Goal: Information Seeking & Learning: Find specific fact

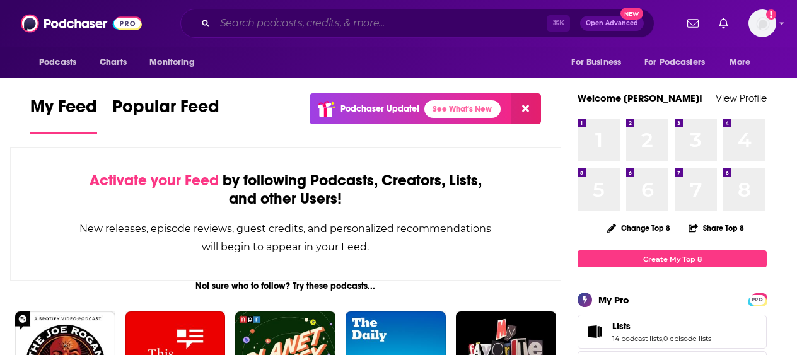
click at [319, 28] on input "Search podcasts, credits, & more..." at bounding box center [381, 23] width 332 height 20
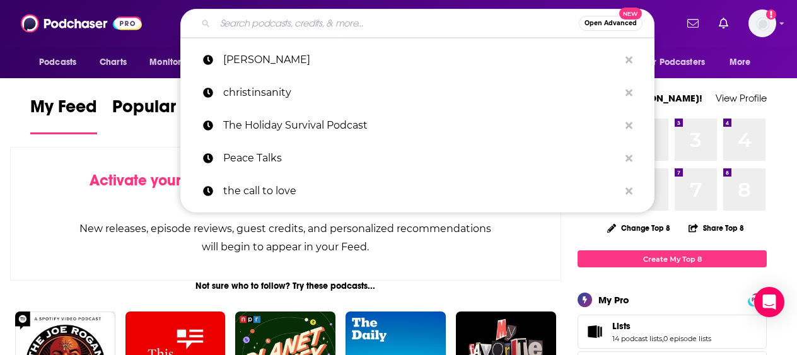
paste input "[PERSON_NAME]"
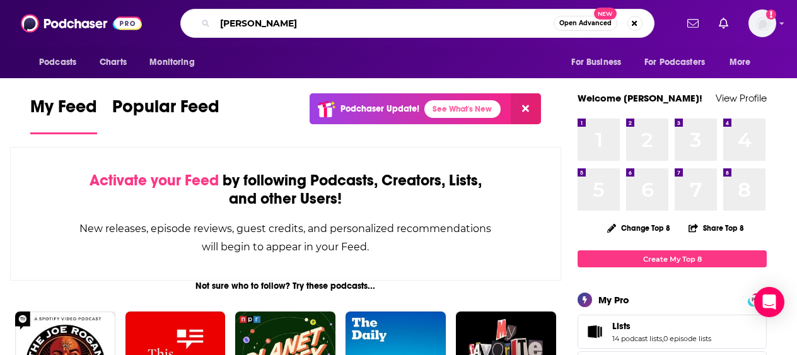
type input "[PERSON_NAME]"
click at [204, 23] on icon "Search podcasts, credits, & more..." at bounding box center [205, 23] width 7 height 7
click at [321, 25] on input "[PERSON_NAME]" at bounding box center [384, 23] width 339 height 20
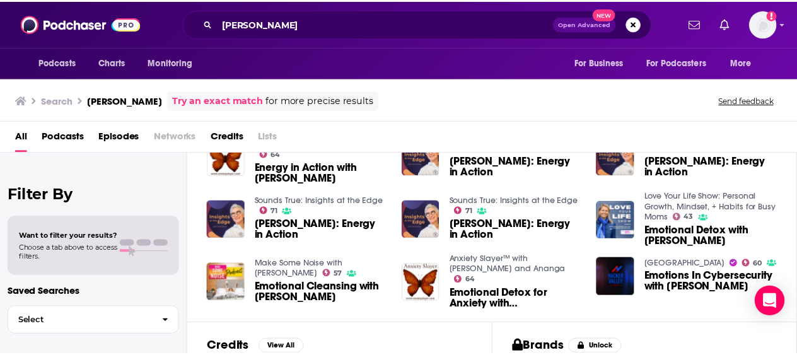
scroll to position [347, 0]
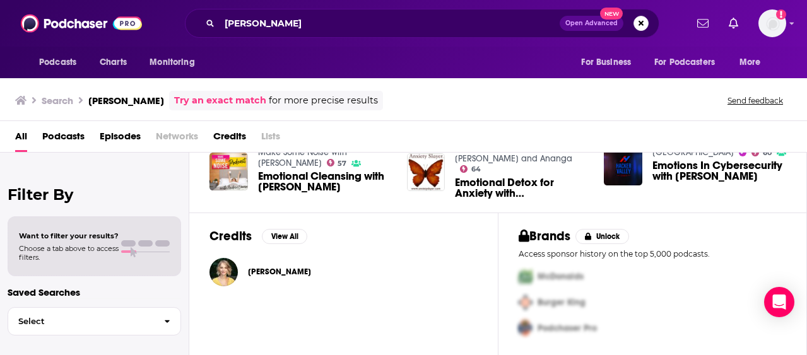
click at [273, 276] on span "[PERSON_NAME]" at bounding box center [279, 272] width 63 height 10
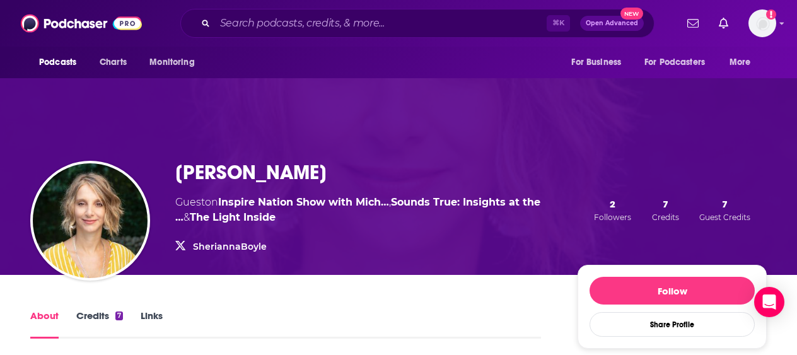
click at [225, 245] on link "SheriannaBoyle" at bounding box center [230, 246] width 74 height 11
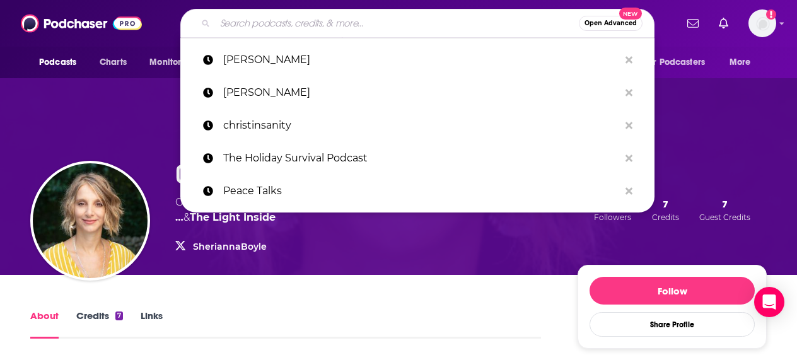
click at [255, 26] on input "Search podcasts, credits, & more..." at bounding box center [397, 23] width 364 height 20
paste input "Emotional Detox podcast"
type input "Emotional Detox podcast"
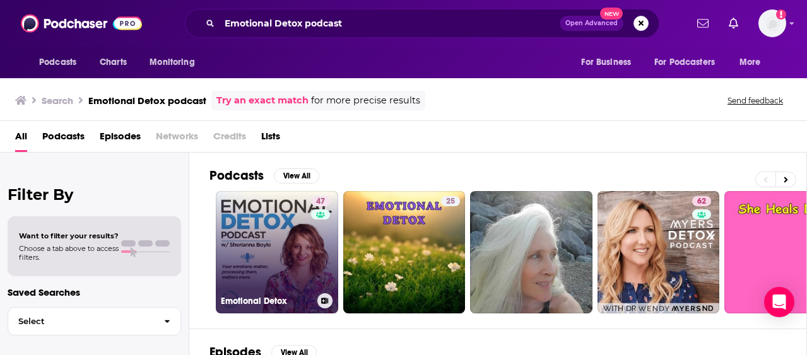
click at [266, 244] on link "47 Emotional Detox" at bounding box center [277, 252] width 122 height 122
